Goal: Communication & Community: Share content

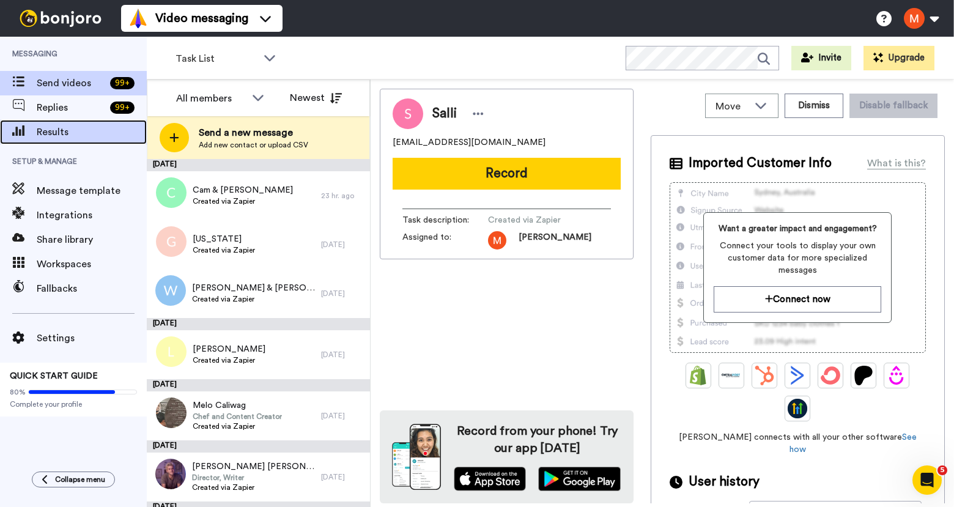
click at [56, 136] on span "Results" at bounding box center [92, 132] width 110 height 15
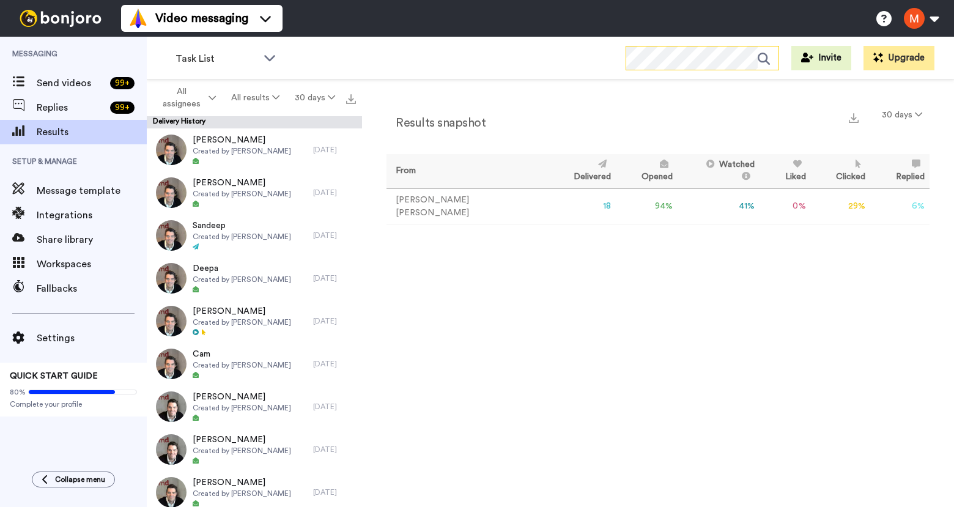
click at [762, 59] on icon at bounding box center [764, 59] width 12 height 12
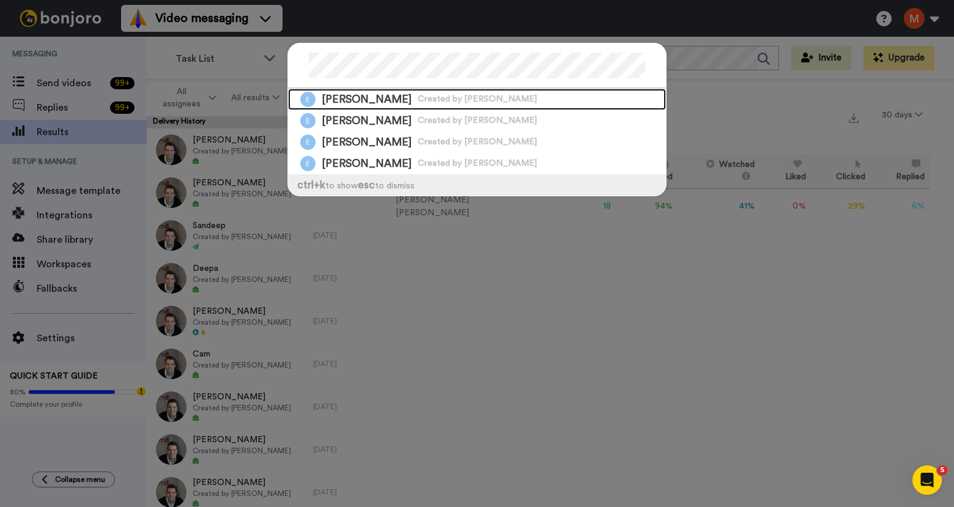
drag, startPoint x: 346, startPoint y: 98, endPoint x: 500, endPoint y: 95, distance: 154.8
click at [346, 97] on div "Edwin Created by Matthew Dawe" at bounding box center [477, 99] width 378 height 21
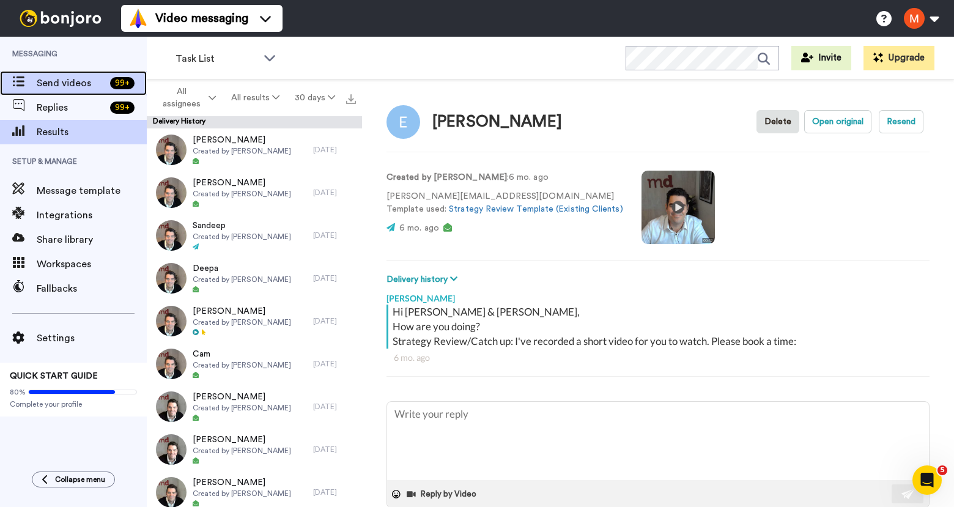
click at [67, 84] on span "Send videos" at bounding box center [71, 83] width 69 height 15
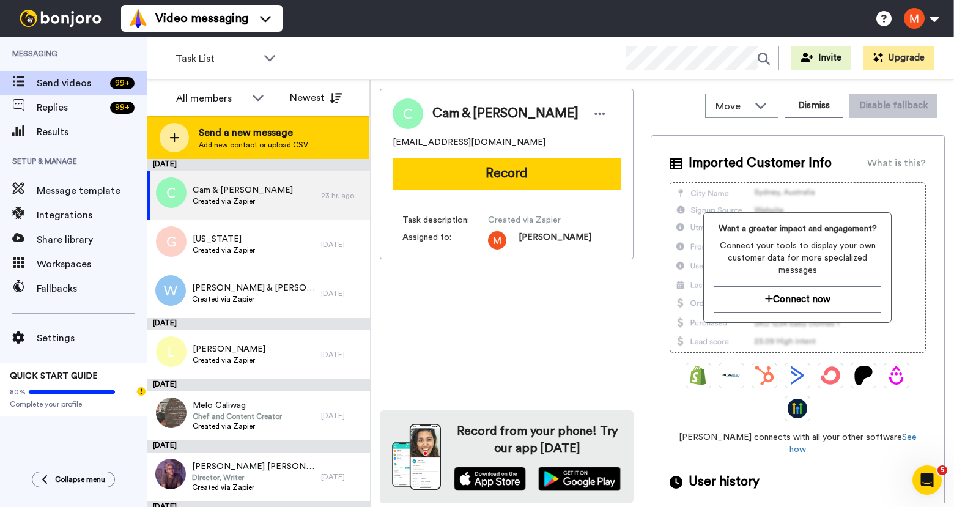
click at [259, 134] on span "Send a new message" at bounding box center [253, 132] width 109 height 15
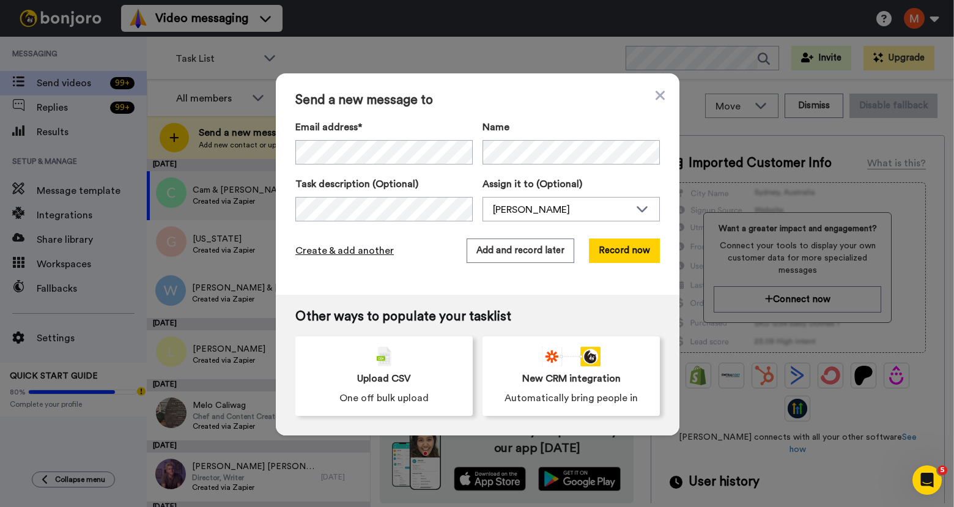
click at [355, 249] on span "Create & add another" at bounding box center [344, 250] width 98 height 15
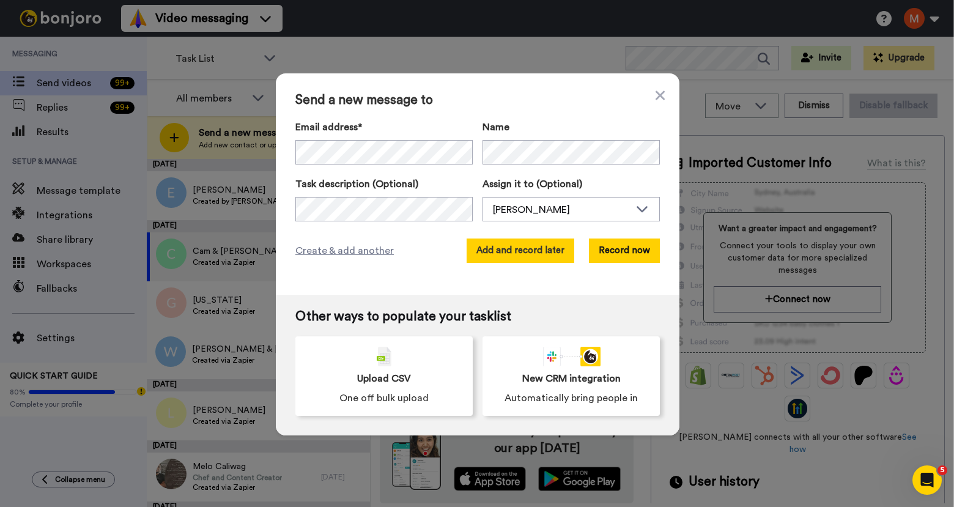
click at [499, 242] on button "Add and record later" at bounding box center [521, 251] width 108 height 24
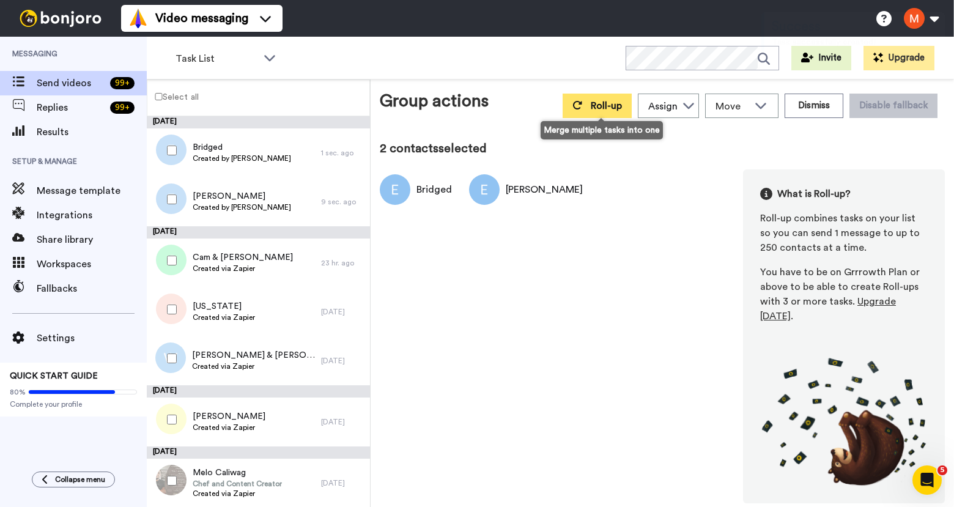
click at [598, 106] on span "Roll-up" at bounding box center [606, 106] width 31 height 10
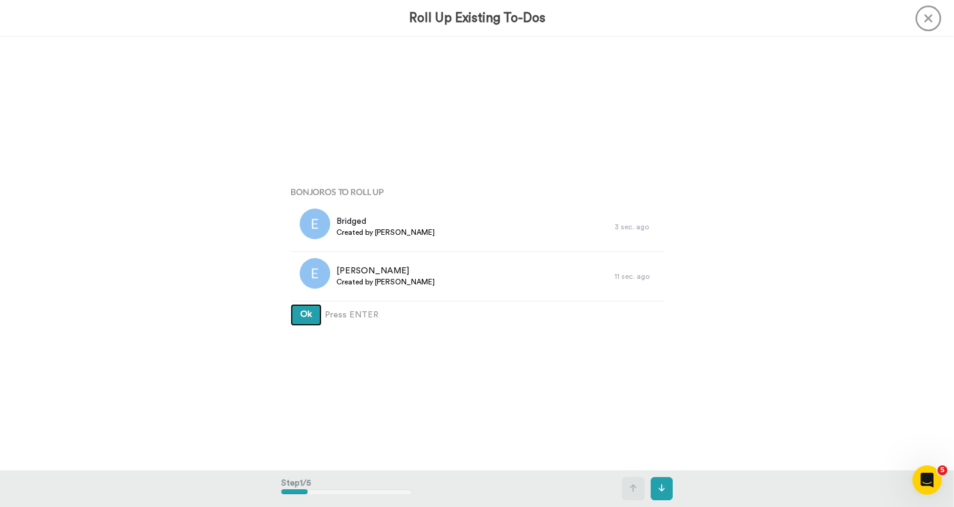
click at [300, 311] on span "Ok" at bounding box center [306, 314] width 12 height 9
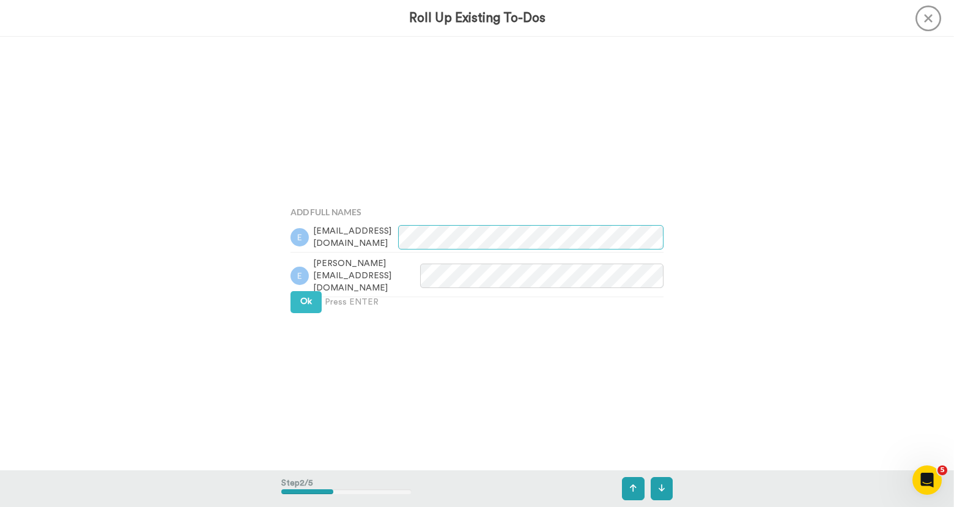
scroll to position [433, 0]
click at [295, 297] on button "Ok" at bounding box center [306, 299] width 31 height 22
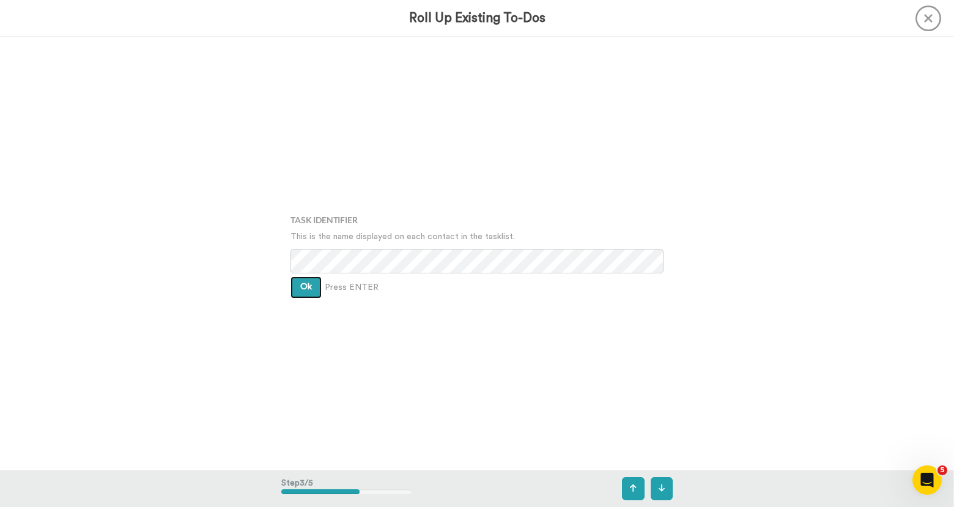
click at [300, 284] on span "Ok" at bounding box center [306, 287] width 12 height 9
click at [297, 269] on button "Ok" at bounding box center [306, 279] width 31 height 22
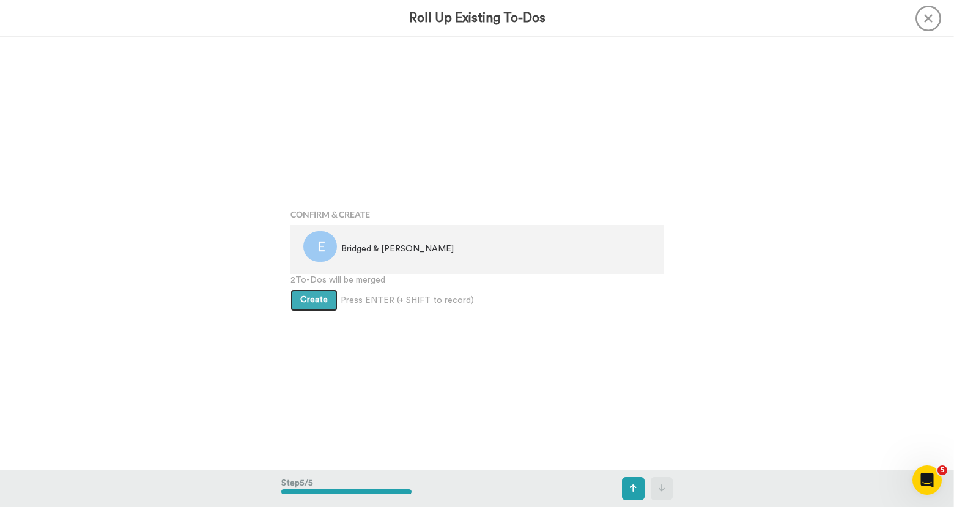
scroll to position [1734, 0]
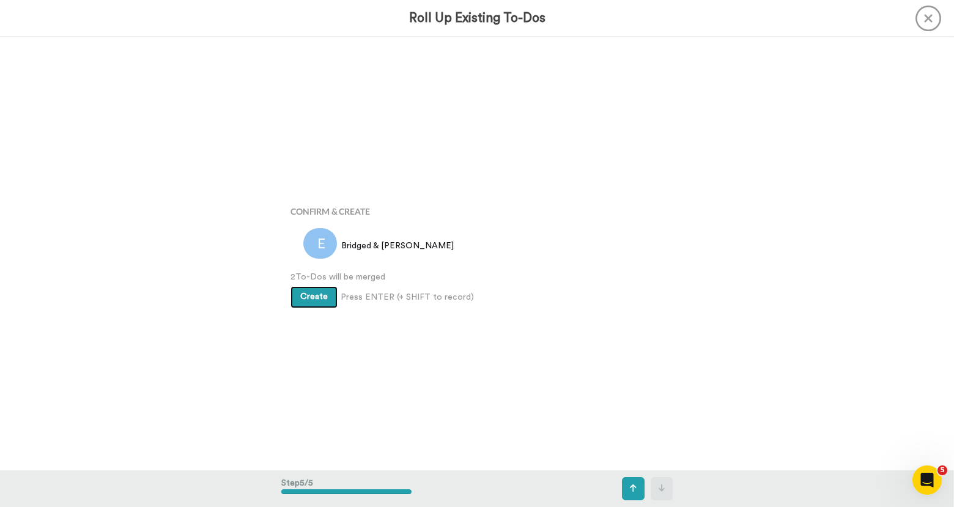
click at [308, 303] on button "Create" at bounding box center [314, 297] width 47 height 22
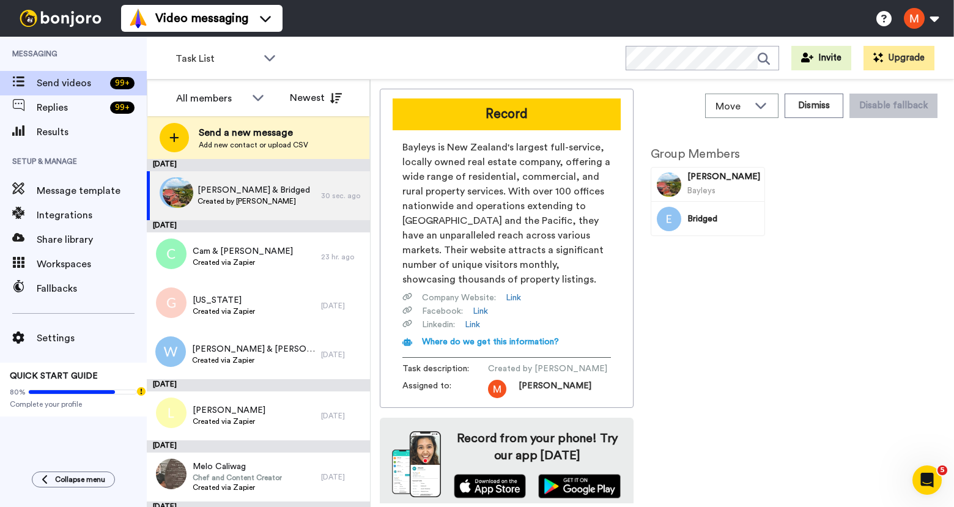
click at [469, 109] on button "Record" at bounding box center [507, 114] width 228 height 32
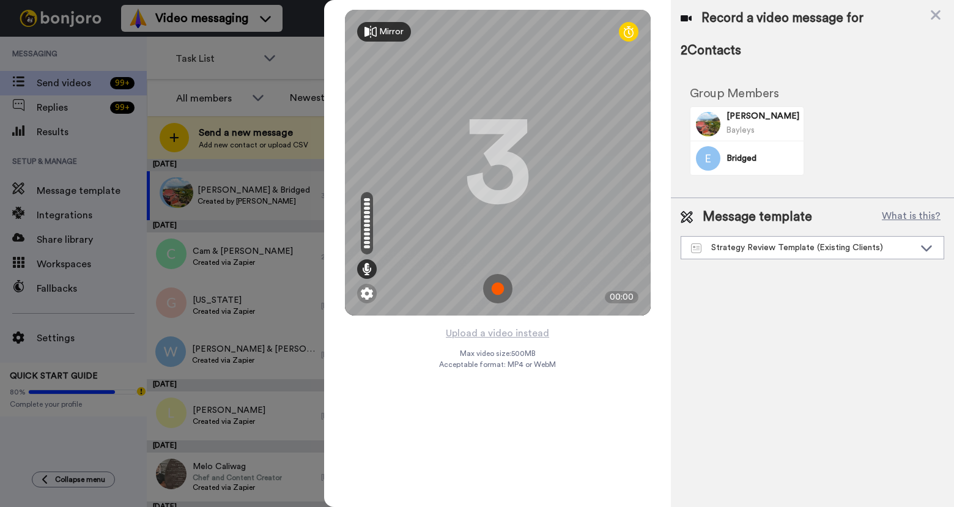
click at [500, 283] on img at bounding box center [497, 288] width 29 height 29
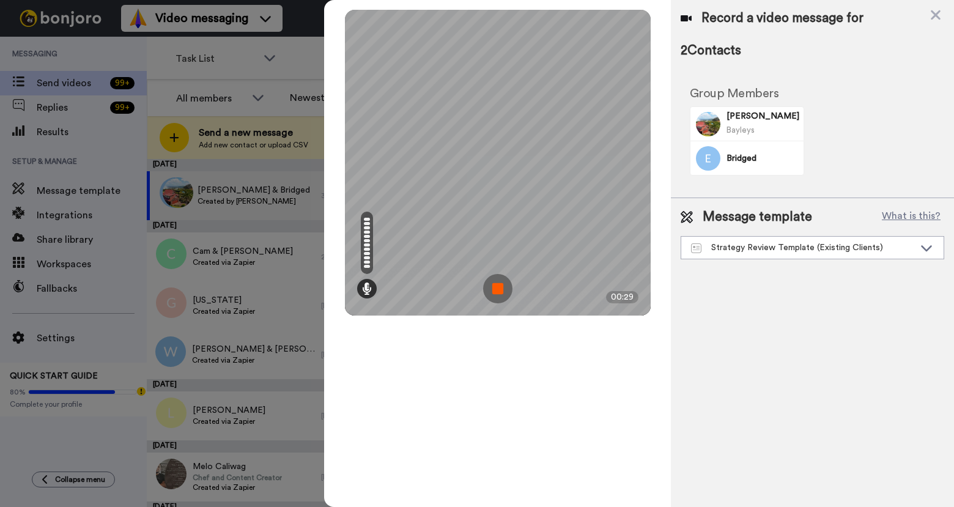
click at [492, 287] on img at bounding box center [497, 288] width 29 height 29
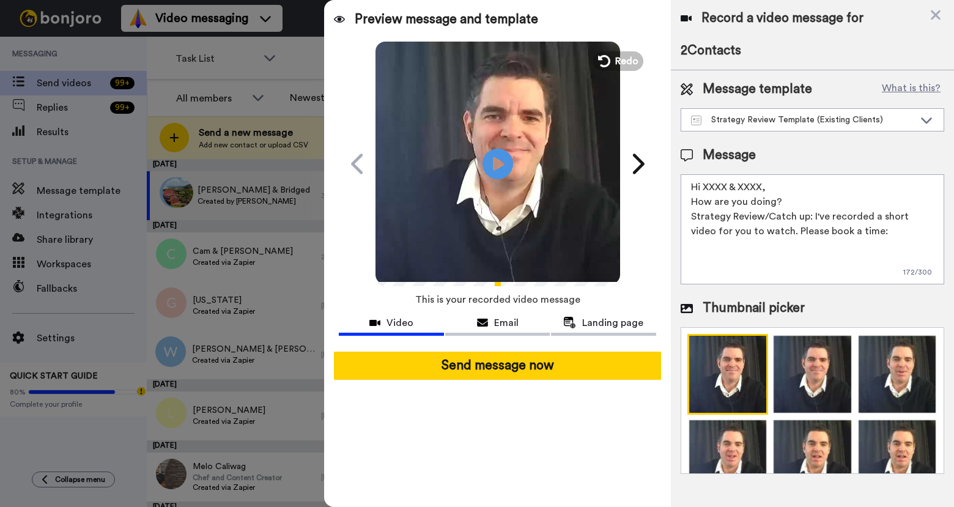
drag, startPoint x: 765, startPoint y: 185, endPoint x: 707, endPoint y: 185, distance: 58.1
click at [707, 185] on textarea "Hi XXXX & XXXX, How are you doing? Strategy Review/Catch up: I've recorded a sh…" at bounding box center [813, 229] width 264 height 110
type textarea "Hi Edwin & Bridget, How are you doing? Strategy Review/Catch up: I've recorded …"
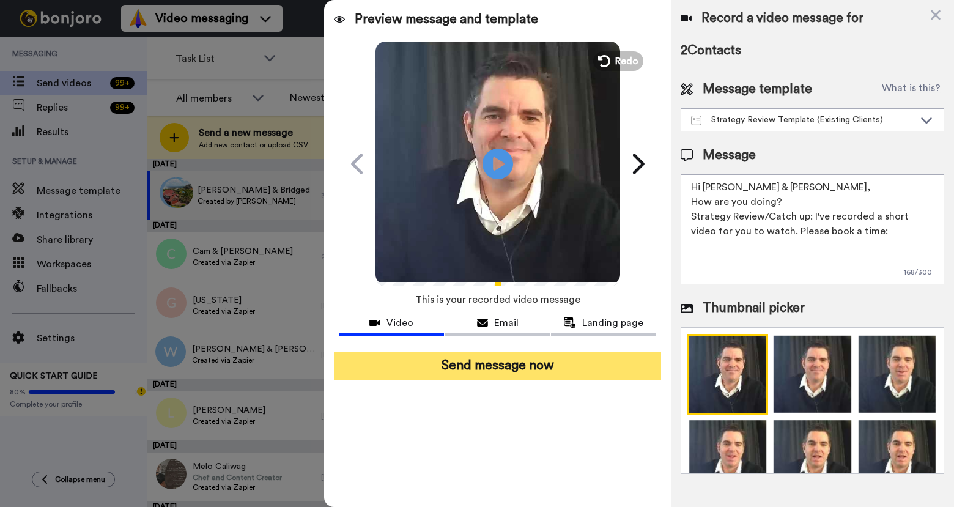
click at [610, 365] on button "Send message now" at bounding box center [497, 366] width 327 height 28
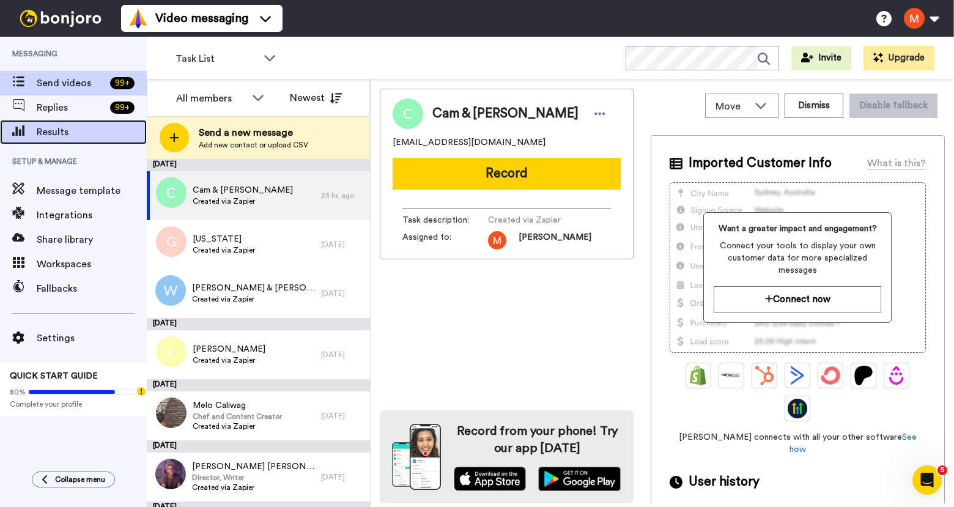
click at [64, 130] on span "Results" at bounding box center [92, 132] width 110 height 15
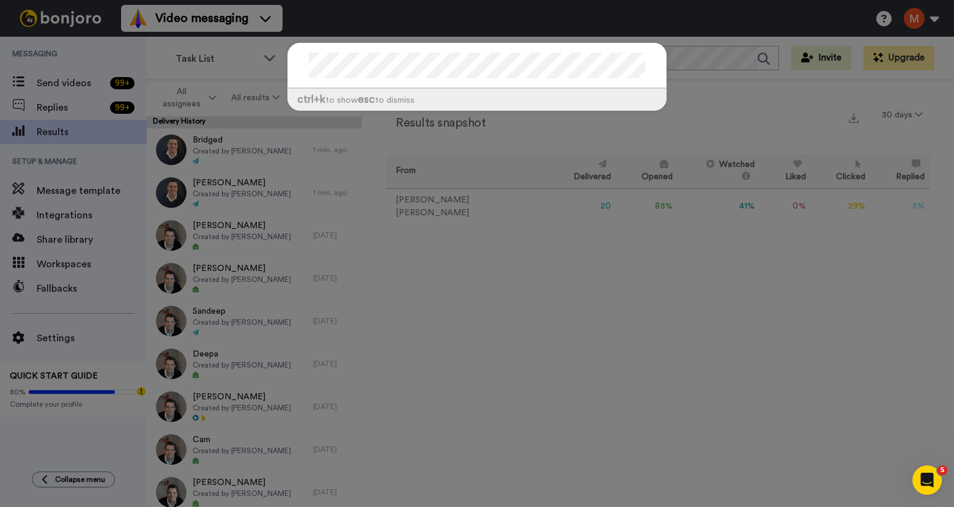
drag, startPoint x: 517, startPoint y: 28, endPoint x: 361, endPoint y: 32, distance: 156.0
click at [517, 28] on div "ctrl +k to show esc to dismiss" at bounding box center [477, 253] width 954 height 507
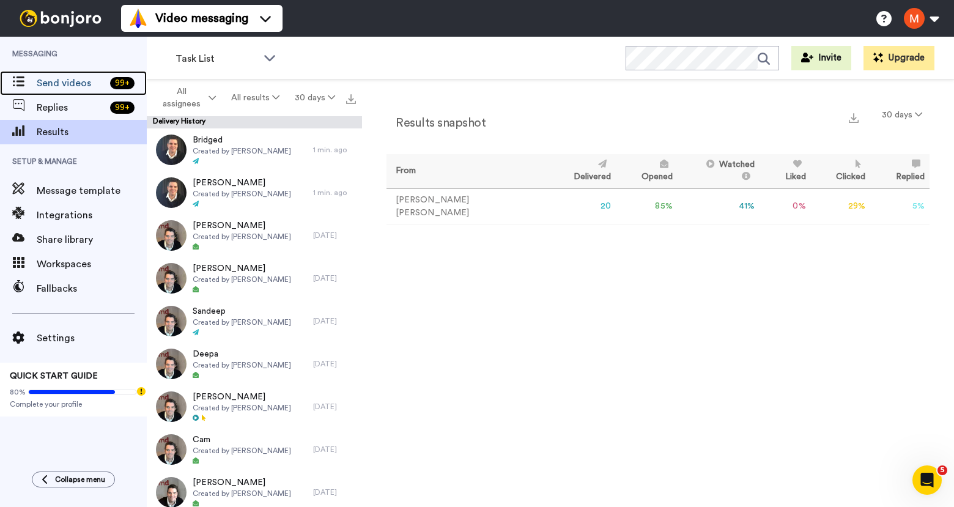
drag, startPoint x: 53, startPoint y: 78, endPoint x: 845, endPoint y: 17, distance: 794.6
click at [53, 78] on span "Send videos" at bounding box center [71, 83] width 69 height 15
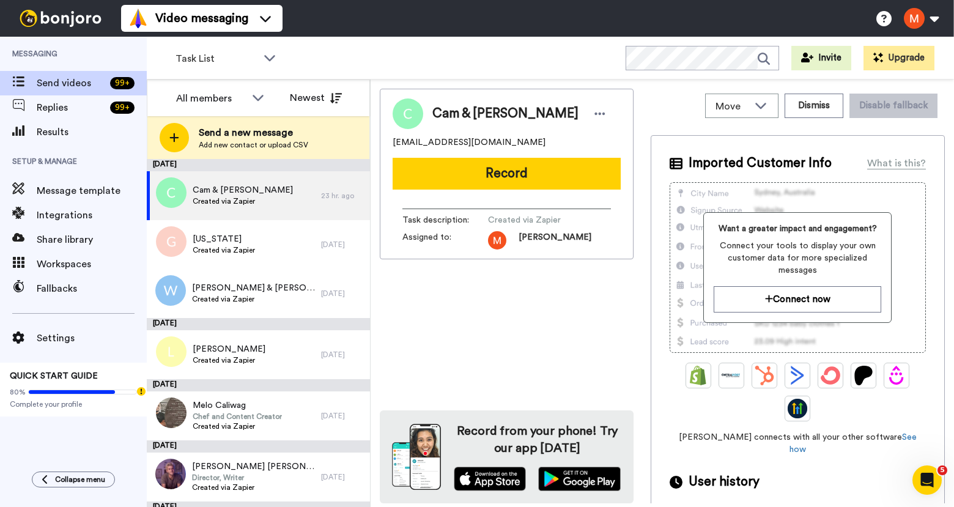
drag, startPoint x: 514, startPoint y: 177, endPoint x: 514, endPoint y: 166, distance: 11.6
click at [514, 177] on button "Record" at bounding box center [507, 174] width 228 height 32
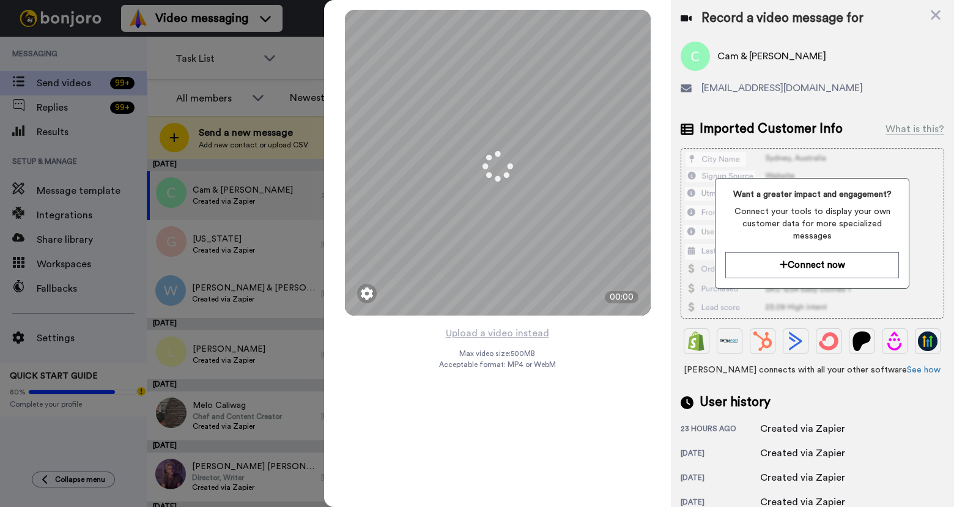
click at [311, 58] on div at bounding box center [477, 253] width 954 height 507
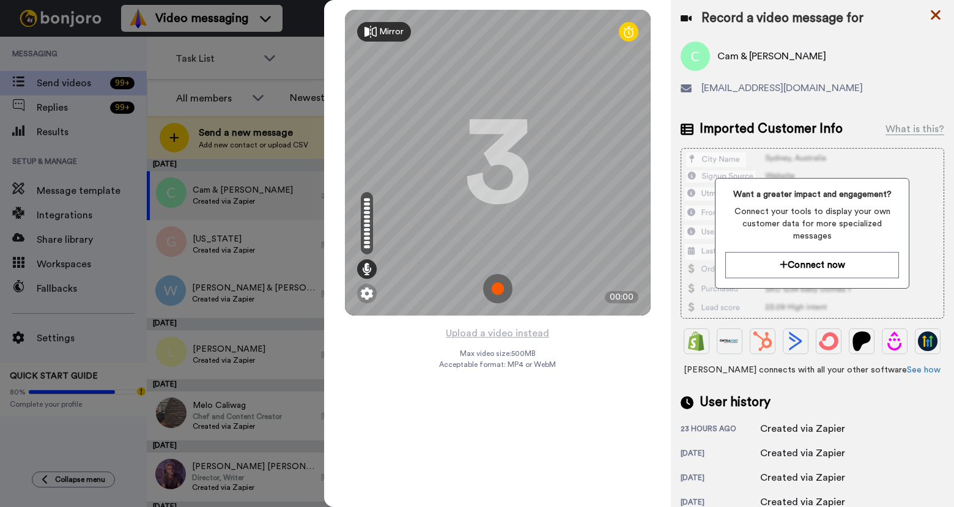
click at [940, 13] on icon at bounding box center [936, 14] width 12 height 15
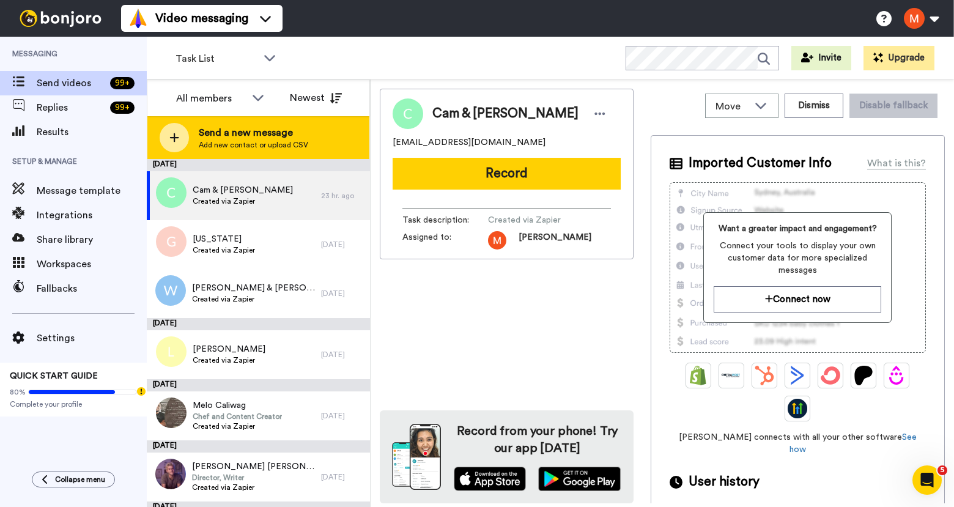
click at [234, 135] on span "Send a new message" at bounding box center [253, 132] width 109 height 15
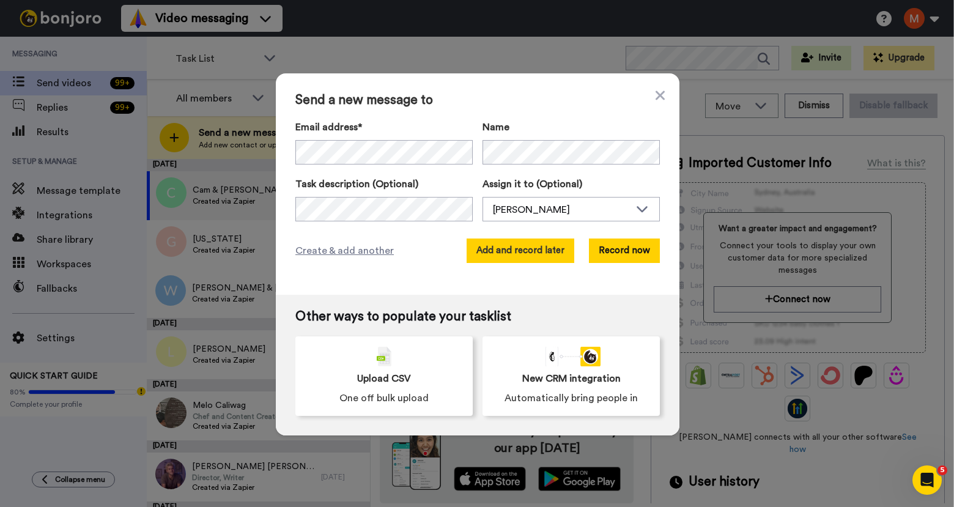
click at [499, 248] on button "Add and record later" at bounding box center [521, 251] width 108 height 24
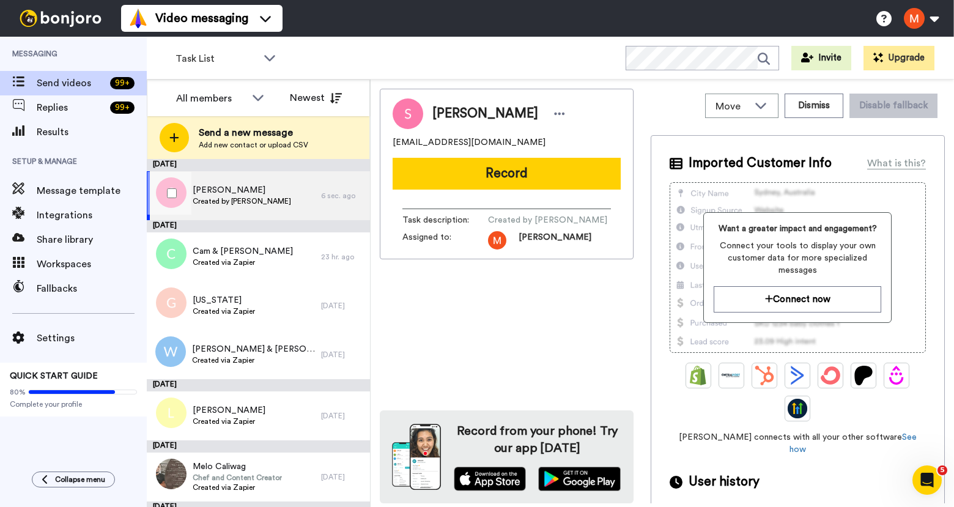
click at [211, 192] on span "[PERSON_NAME]" at bounding box center [242, 190] width 98 height 12
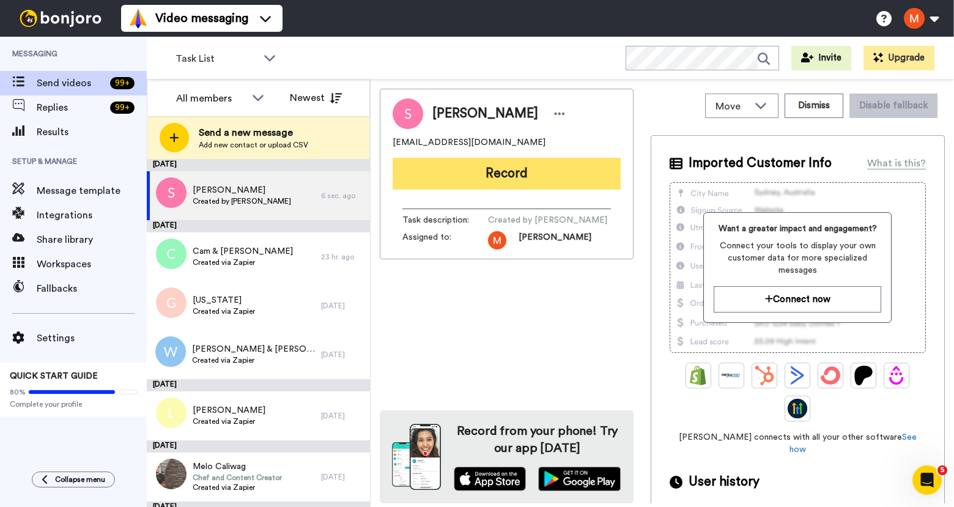
click at [508, 172] on button "Record" at bounding box center [507, 174] width 228 height 32
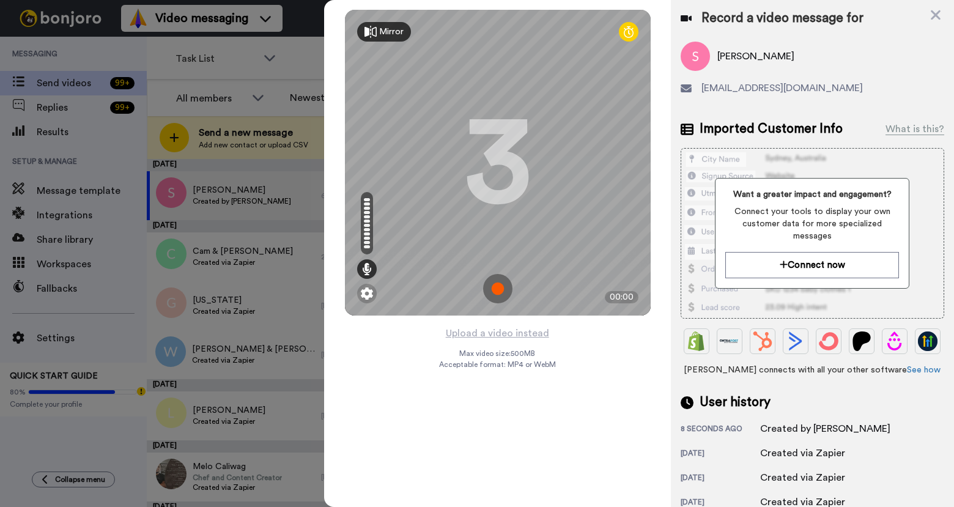
click at [502, 292] on img at bounding box center [497, 288] width 29 height 29
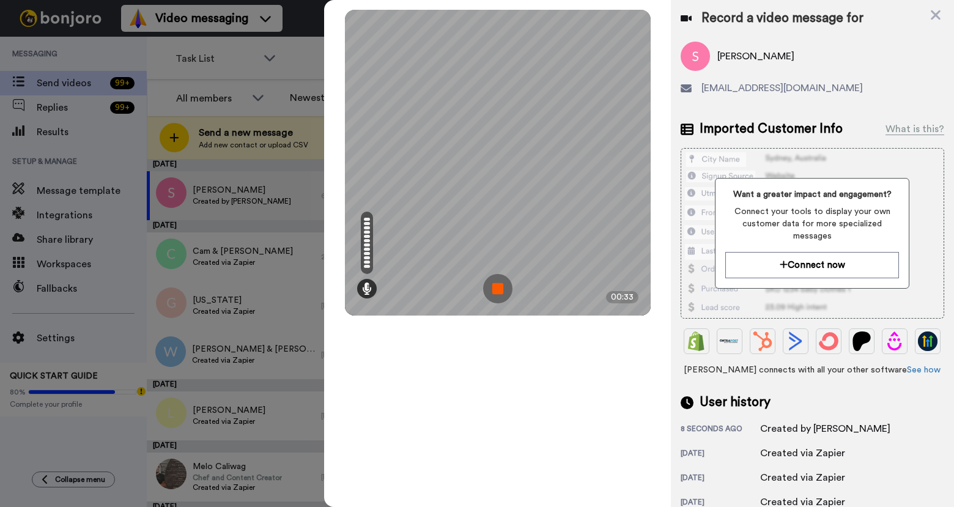
click at [505, 291] on img at bounding box center [497, 288] width 29 height 29
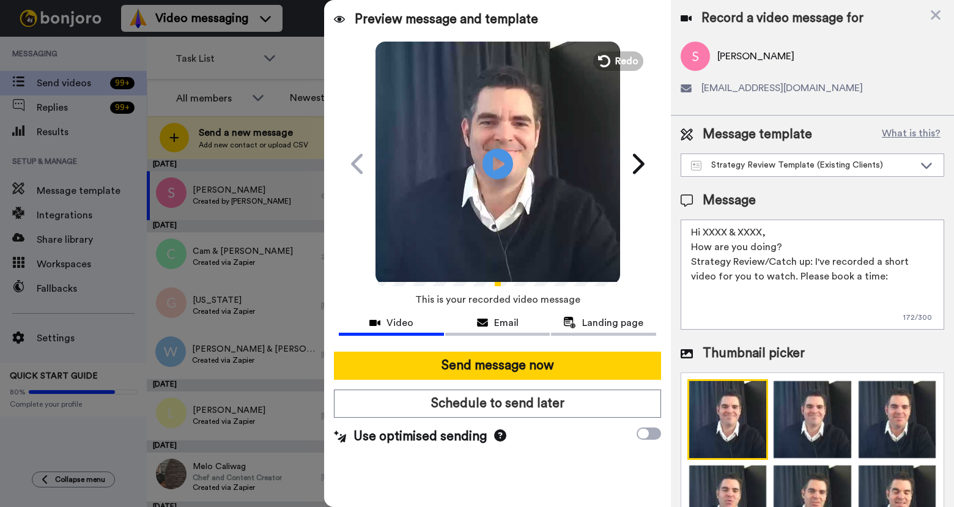
drag, startPoint x: 766, startPoint y: 233, endPoint x: 705, endPoint y: 233, distance: 60.6
click at [705, 233] on textarea "Hi XXXX & XXXX, How are you doing? Strategy Review/Catch up: I've recorded a sh…" at bounding box center [813, 275] width 264 height 110
click at [735, 226] on textarea "Hi Sherenn, How are you doing? Strategy Review/Catch up: I've recorded a short …" at bounding box center [813, 275] width 264 height 110
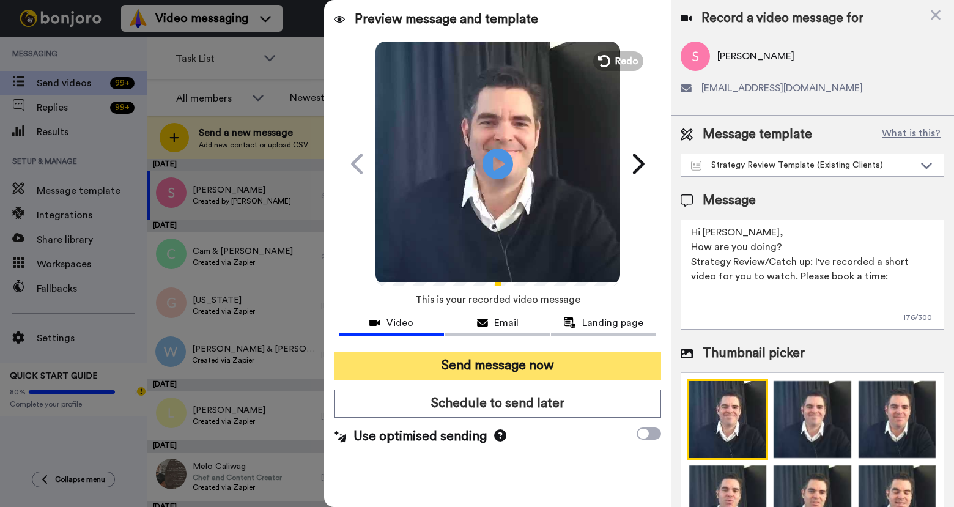
type textarea "Hi Shereen, How are you doing? Strategy Review/Catch up: I've recorded a short …"
click at [592, 362] on button "Send message now" at bounding box center [497, 366] width 327 height 28
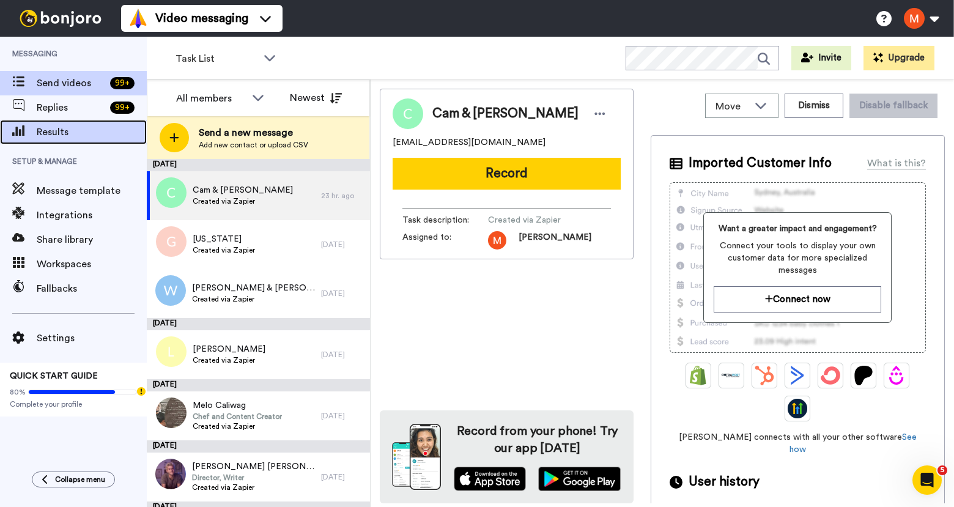
click at [54, 139] on div "Results" at bounding box center [73, 132] width 147 height 24
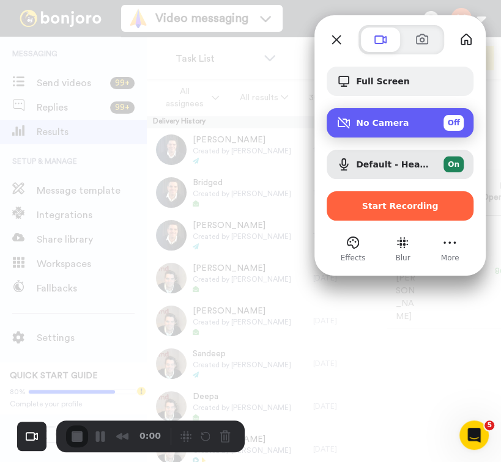
click at [387, 128] on span "No Camera" at bounding box center [382, 123] width 53 height 10
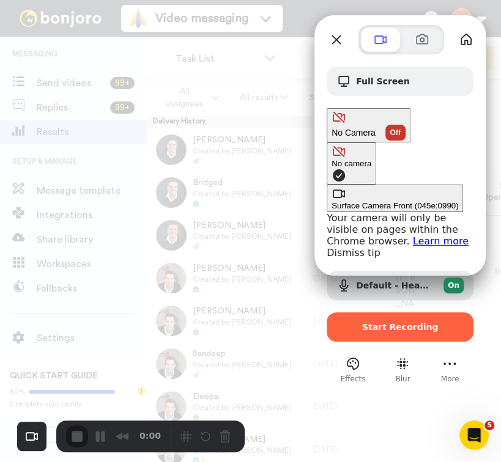
click at [332, 201] on div "Surface Camera Front (045e:0990)" at bounding box center [395, 205] width 127 height 9
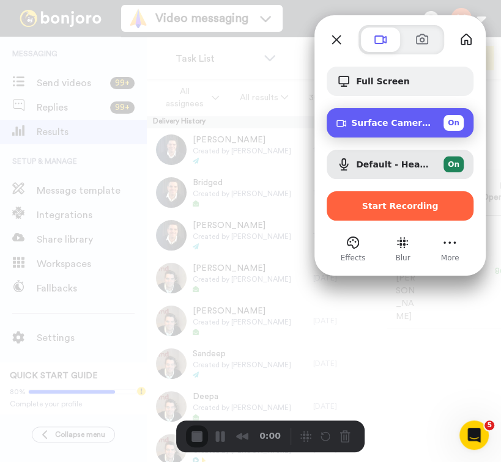
click at [456, 125] on span "On" at bounding box center [454, 122] width 12 height 11
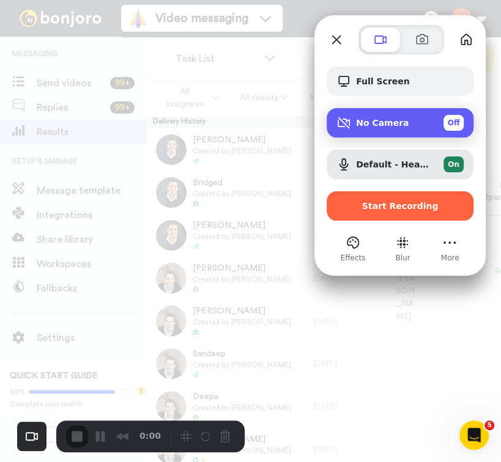
click at [456, 125] on span "Off" at bounding box center [454, 122] width 12 height 11
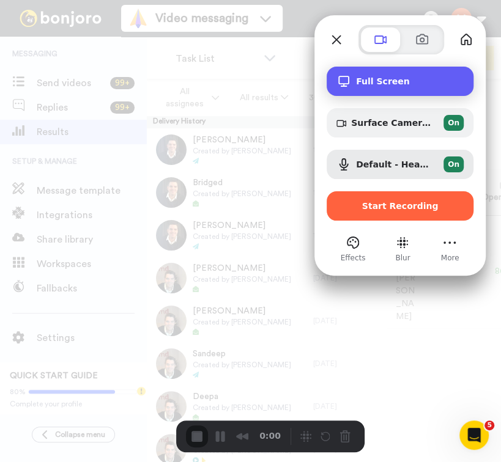
click at [384, 89] on div "Full Screen" at bounding box center [400, 81] width 147 height 29
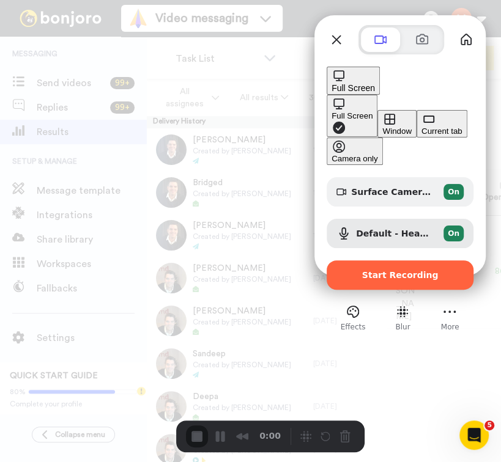
click at [332, 163] on div "Camera only" at bounding box center [355, 158] width 46 height 9
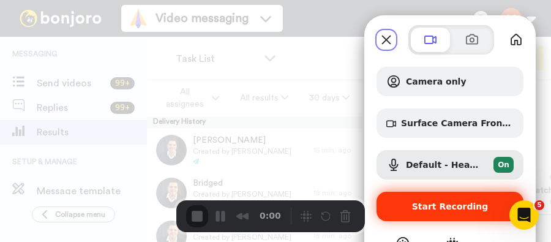
click at [445, 206] on span "Start Recording" at bounding box center [450, 206] width 76 height 10
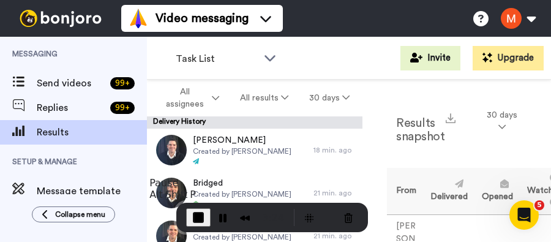
click at [191, 218] on span "End Recording" at bounding box center [198, 217] width 15 height 15
